Goal: Task Accomplishment & Management: Manage account settings

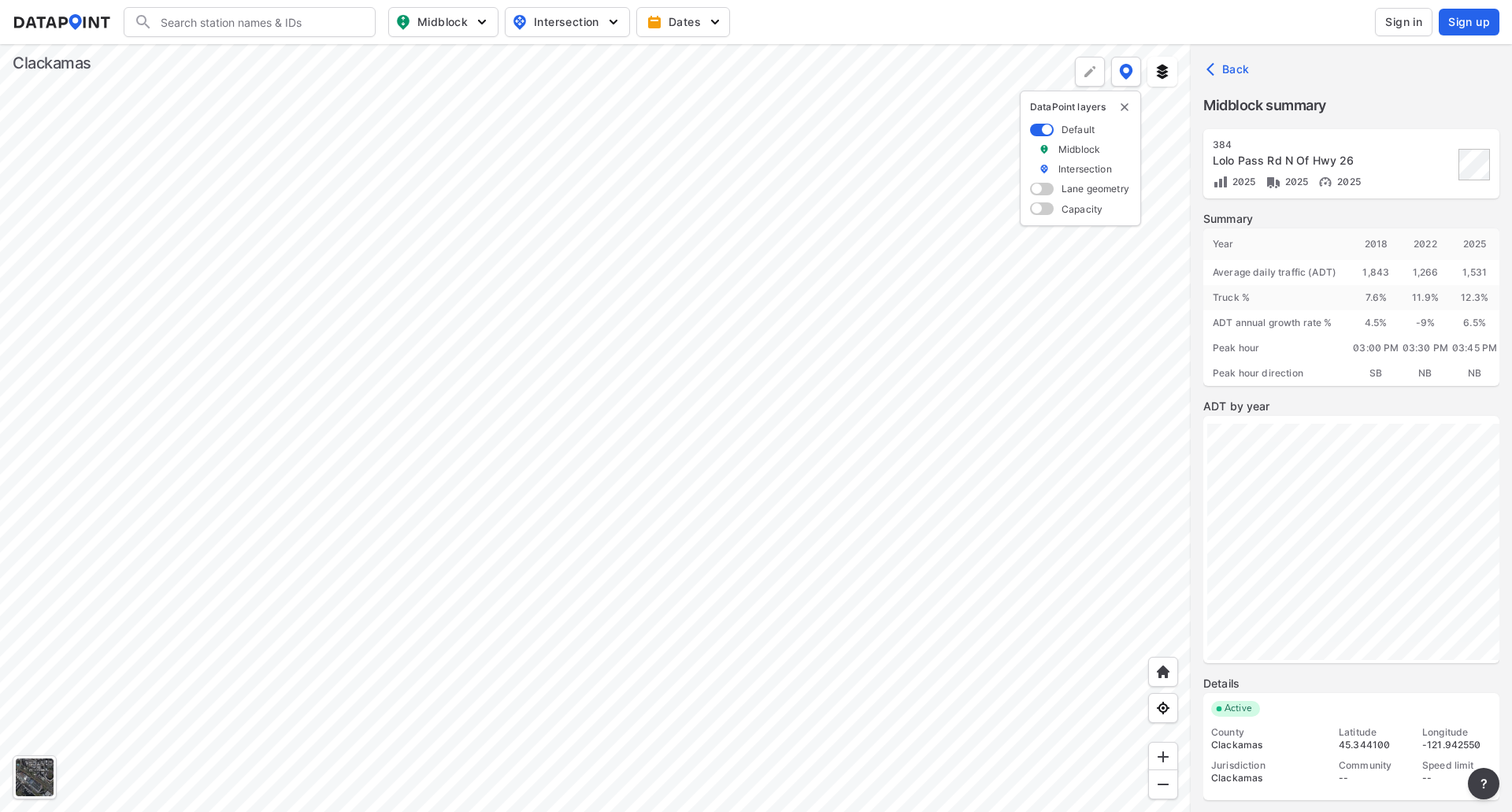
click at [1046, 317] on div at bounding box center [595, 428] width 1190 height 768
click at [789, 361] on div at bounding box center [595, 428] width 1190 height 768
click at [732, 294] on div at bounding box center [595, 428] width 1190 height 768
click at [1041, 504] on div at bounding box center [595, 428] width 1190 height 768
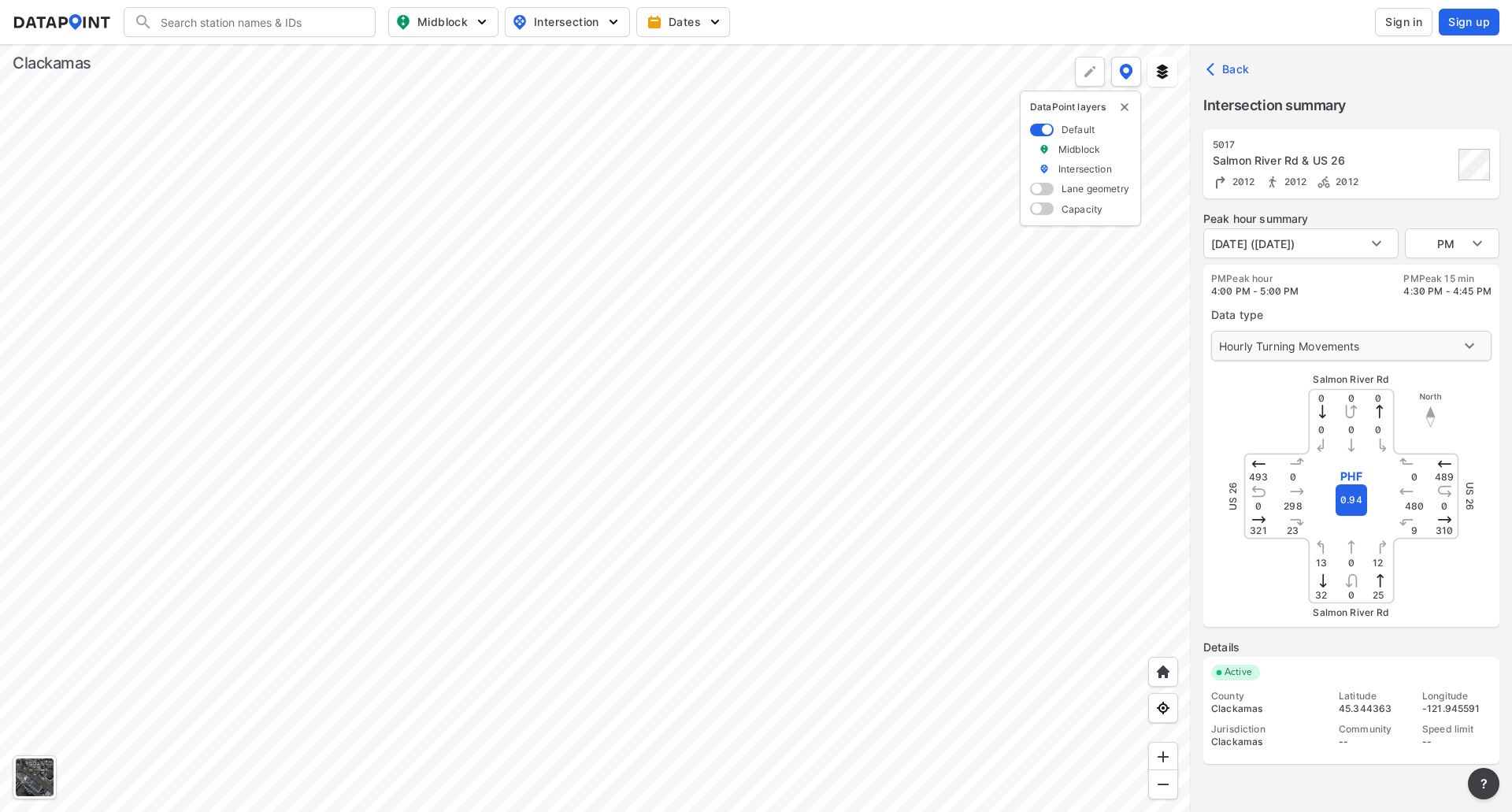
click at [1422, 343] on body "Search Please enter a search term. Midblock Intersection Dates Sign in Sign up …" at bounding box center [756, 406] width 1512 height 812
click at [1339, 250] on div at bounding box center [756, 406] width 1512 height 812
click at [1416, 19] on span "Sign in" at bounding box center [1404, 22] width 37 height 15
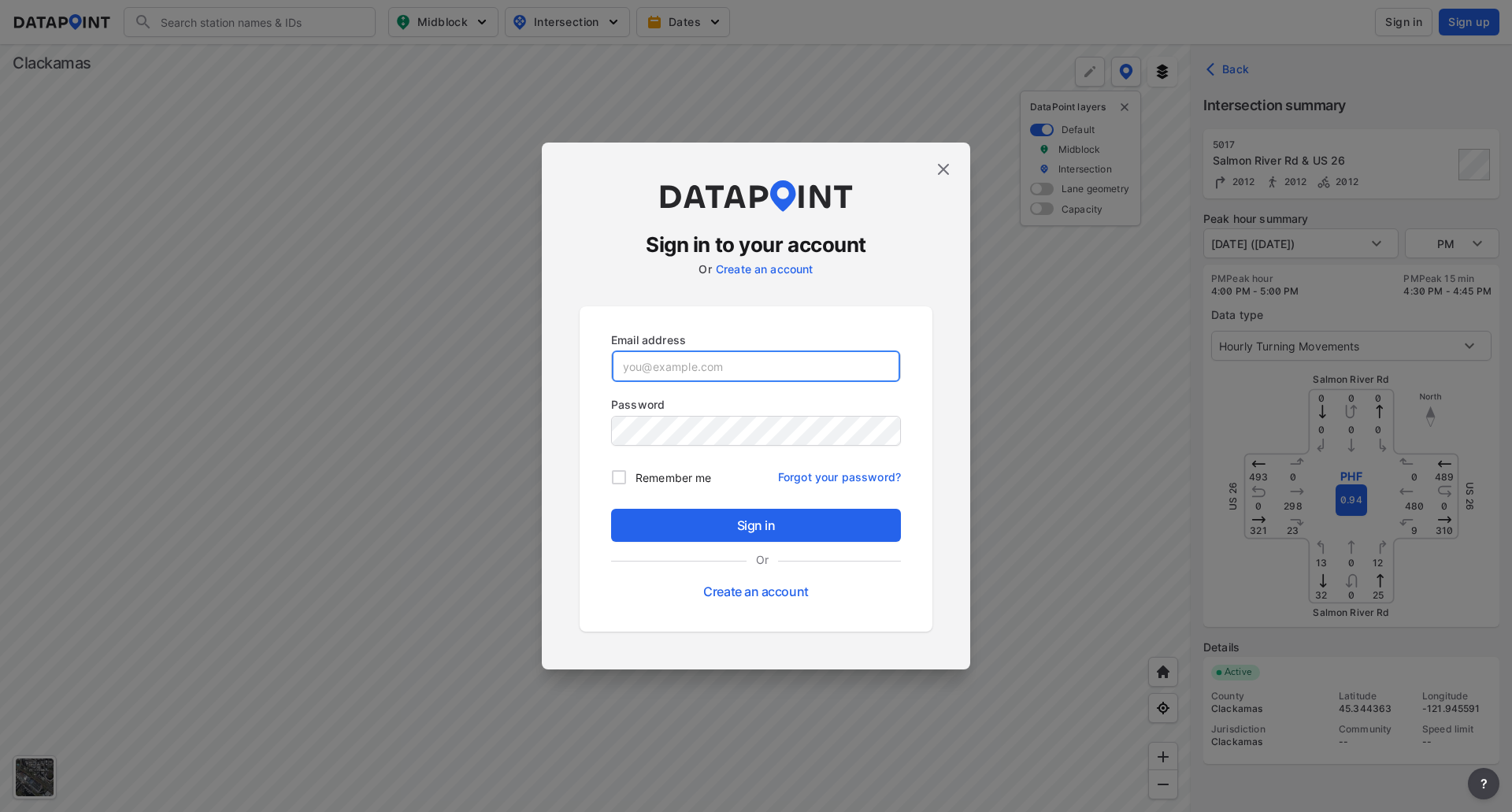
click at [771, 372] on input "email" at bounding box center [756, 366] width 288 height 32
type input "rposs@qualitycounts.net"
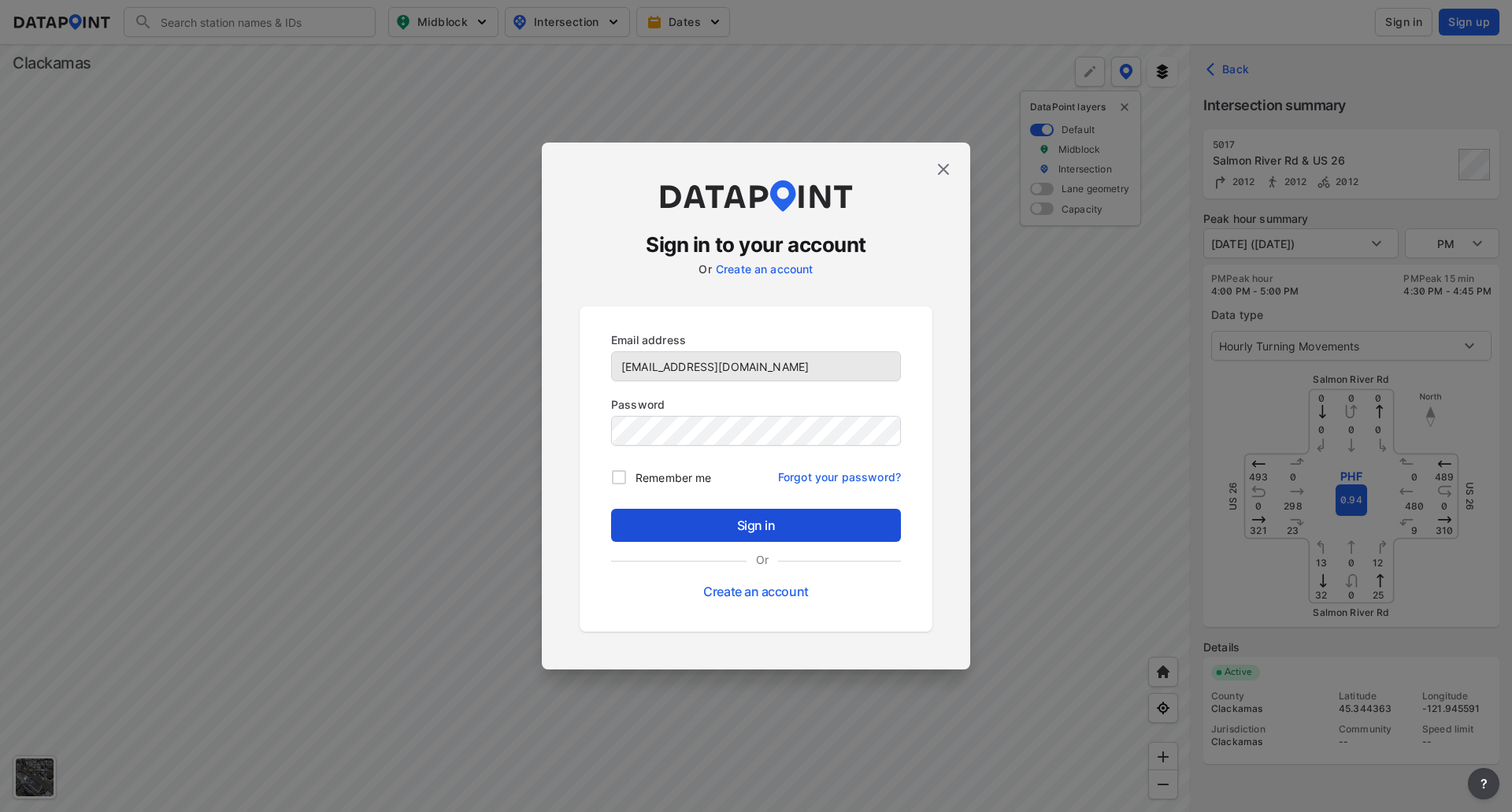
click at [756, 521] on span "Sign in" at bounding box center [756, 525] width 265 height 19
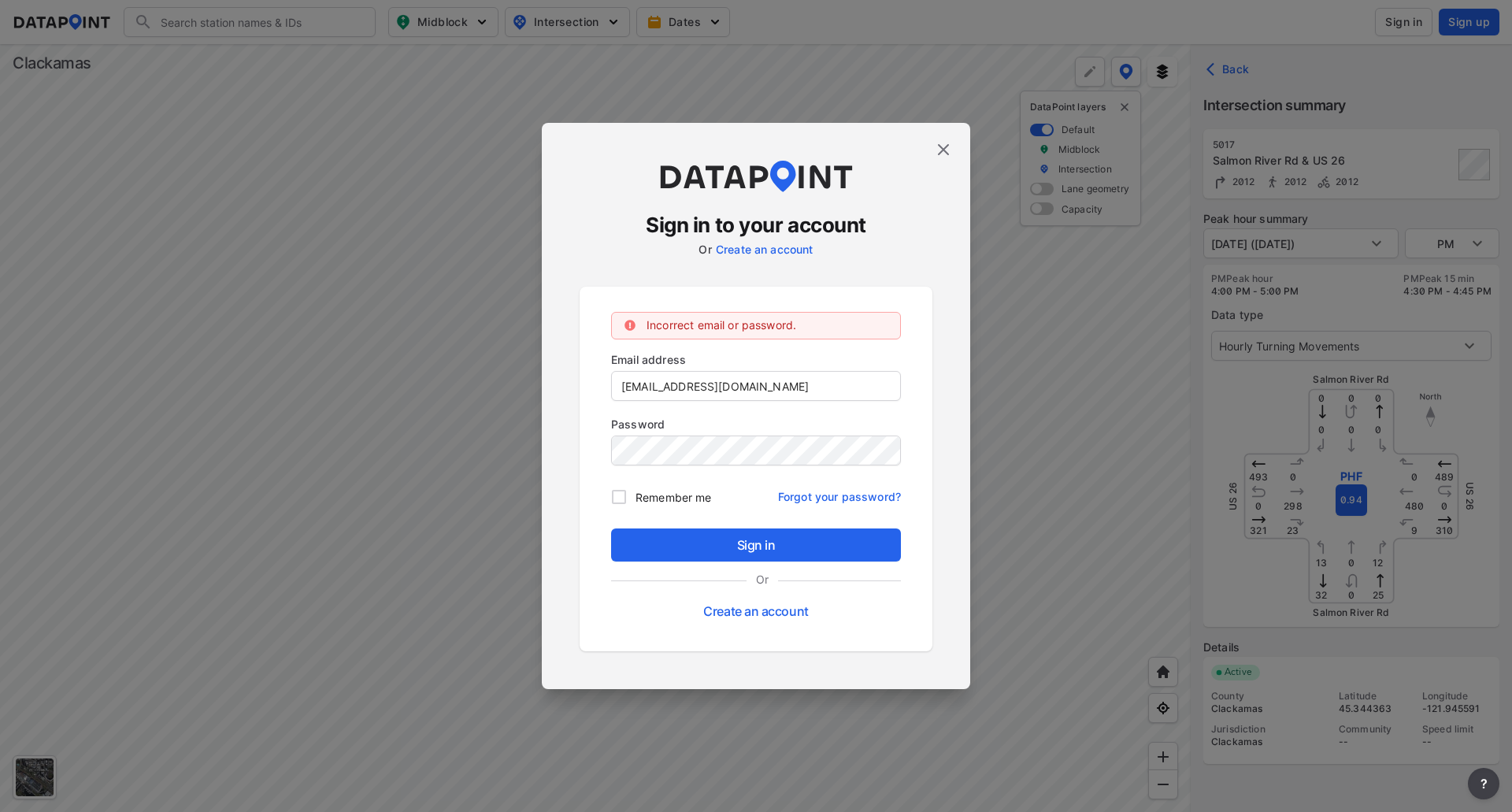
click at [944, 149] on img at bounding box center [944, 150] width 19 height 19
